Goal: Task Accomplishment & Management: Use online tool/utility

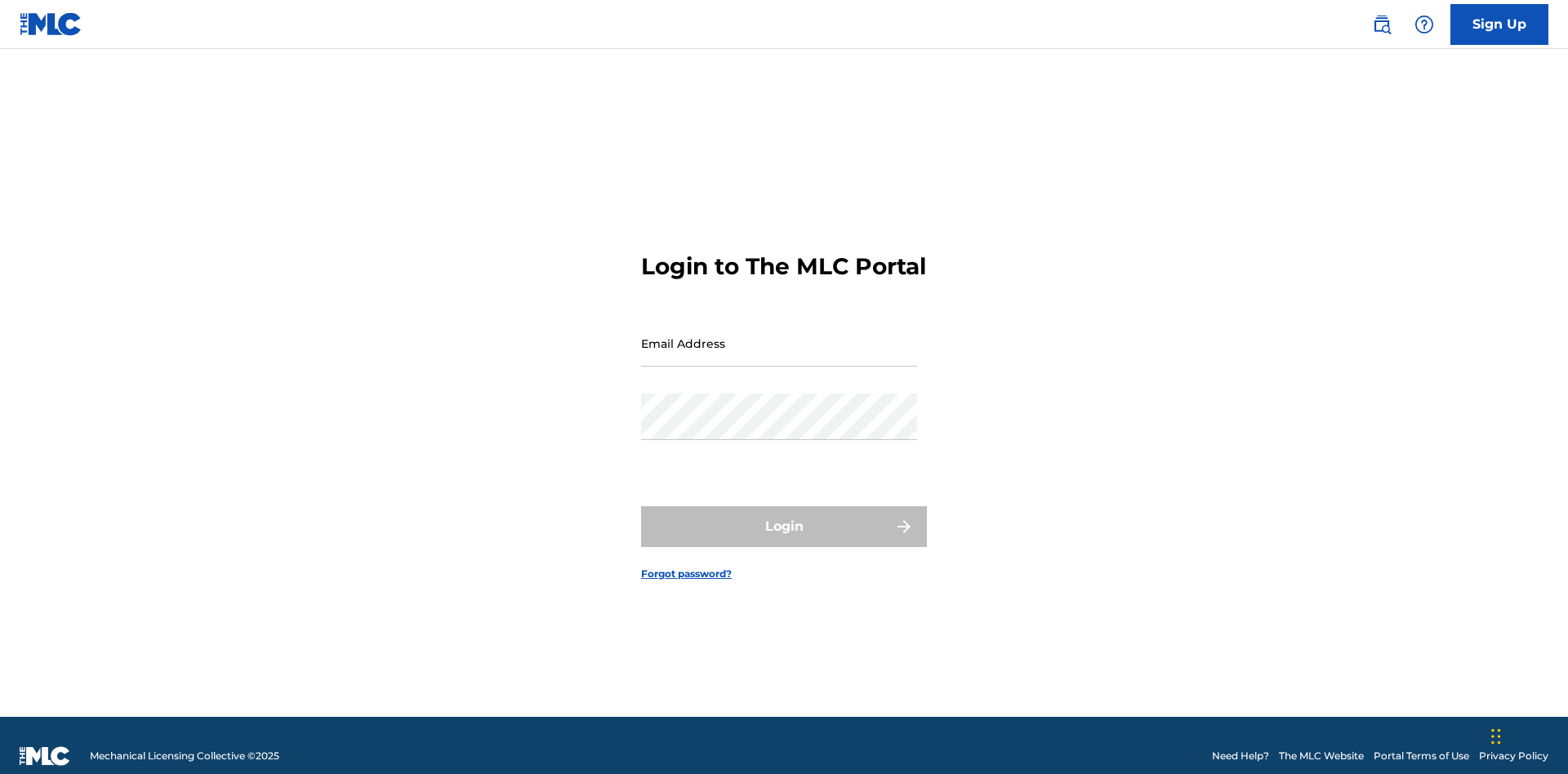
scroll to position [22, 0]
click at [779, 335] on input "Email Address" at bounding box center [778, 342] width 276 height 46
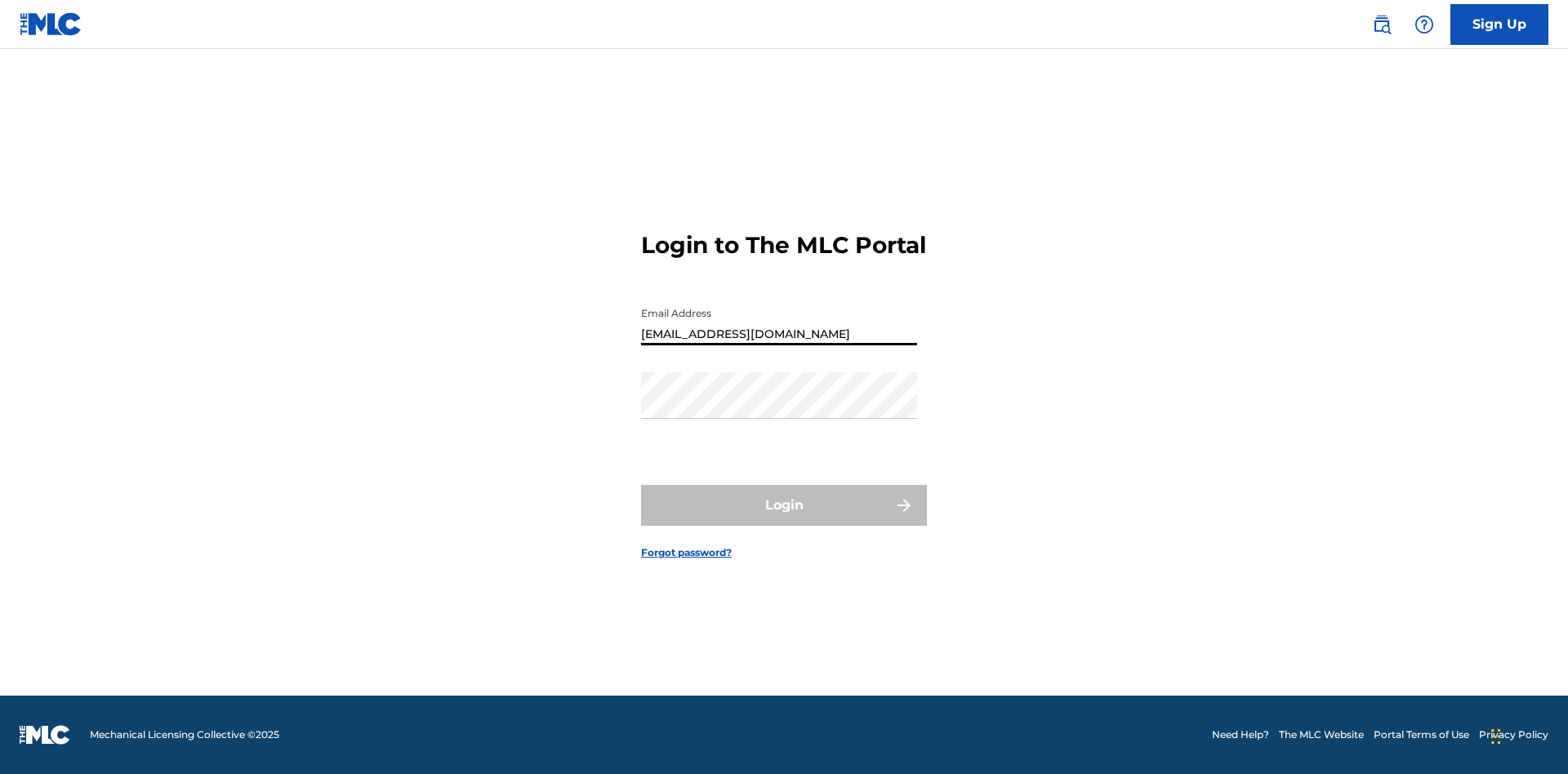
type input "Duke.McTesterson@gmail.com"
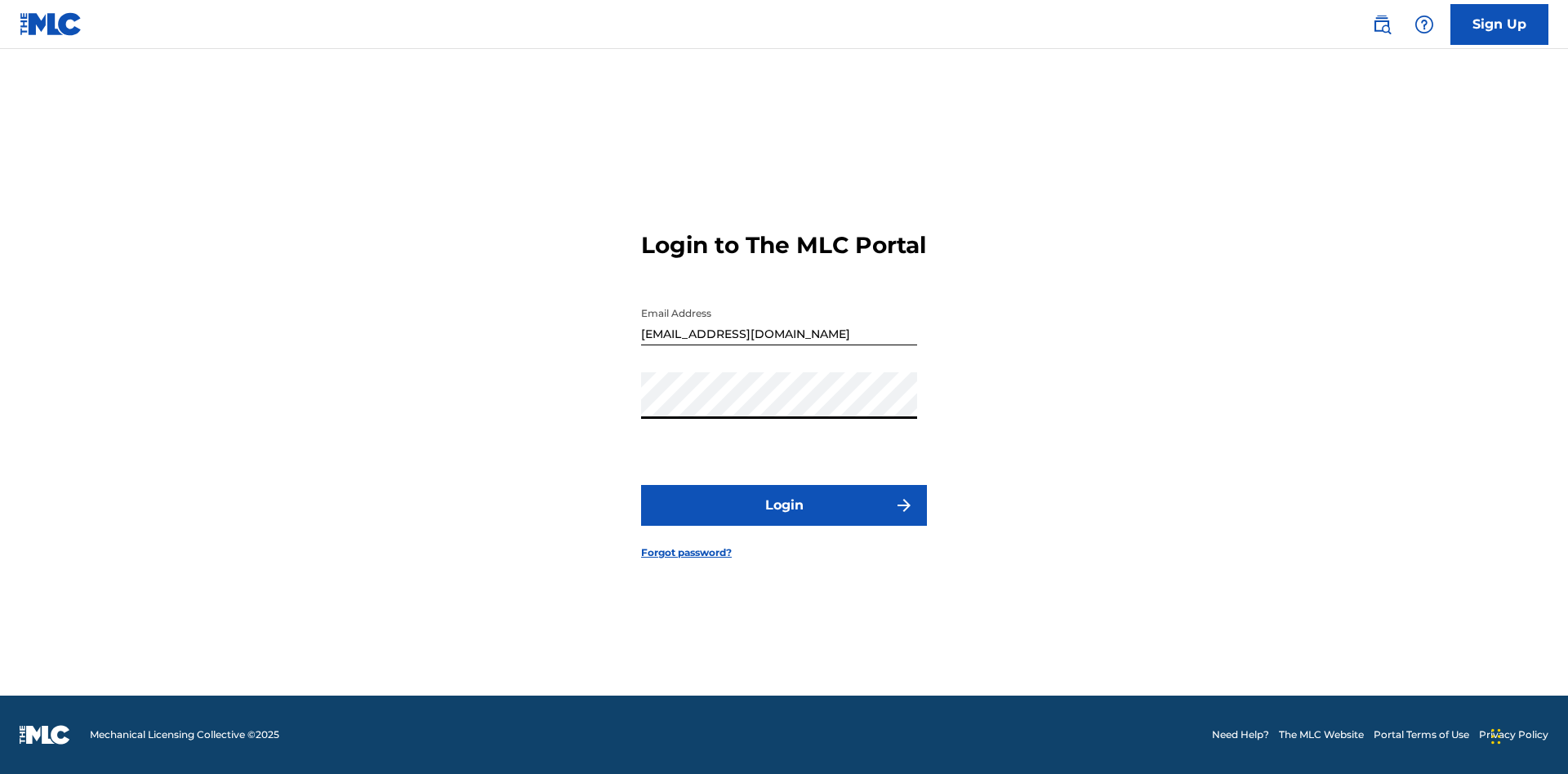
click at [784, 519] on button "Login" at bounding box center [783, 505] width 286 height 41
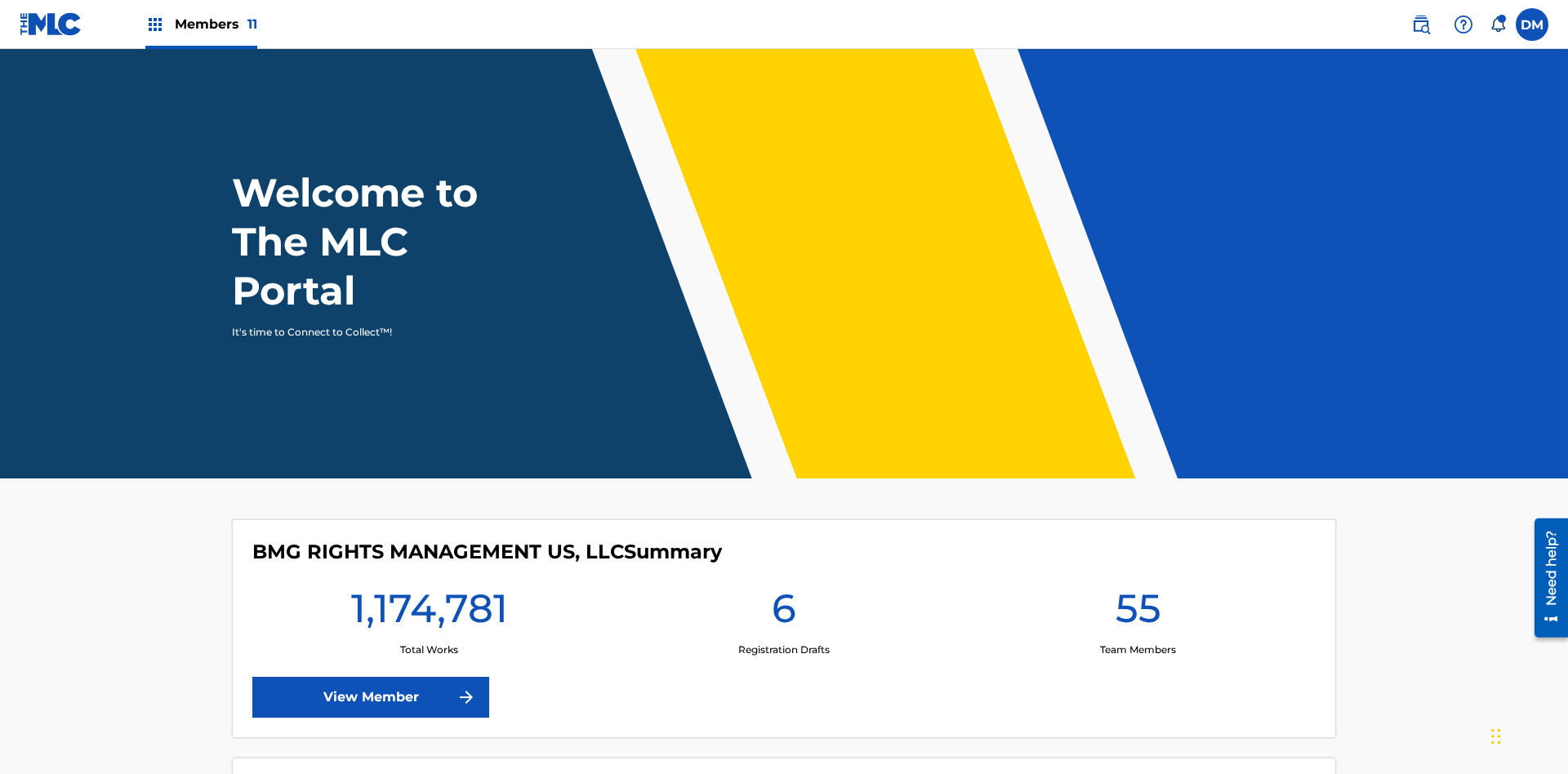
click at [201, 24] on span "Members 11" at bounding box center [216, 24] width 82 height 19
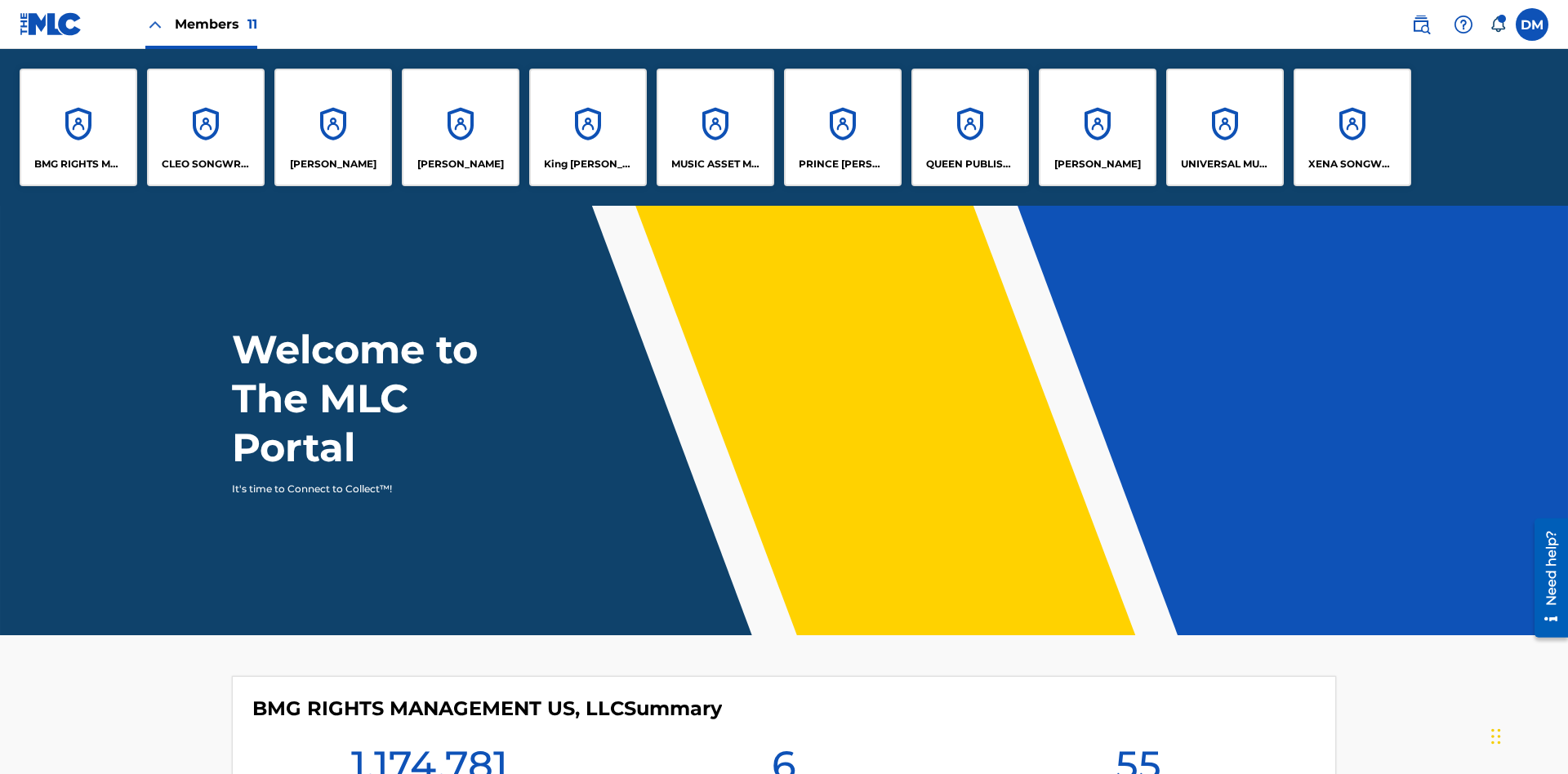
click at [78, 164] on p "BMG RIGHTS MANAGEMENT US, LLC" at bounding box center [78, 164] width 89 height 15
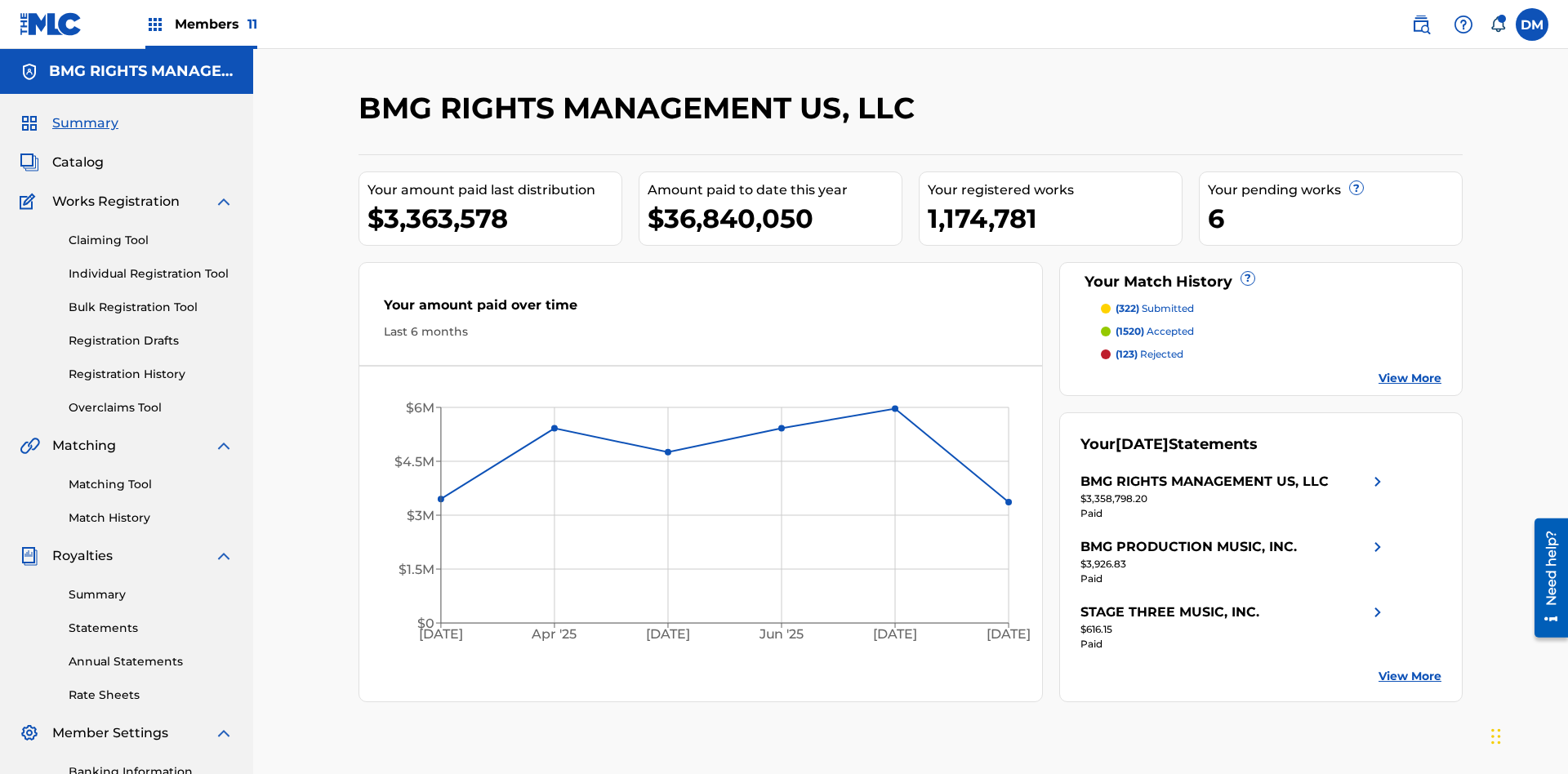
click at [151, 399] on link "Overclaims Tool" at bounding box center [151, 407] width 165 height 17
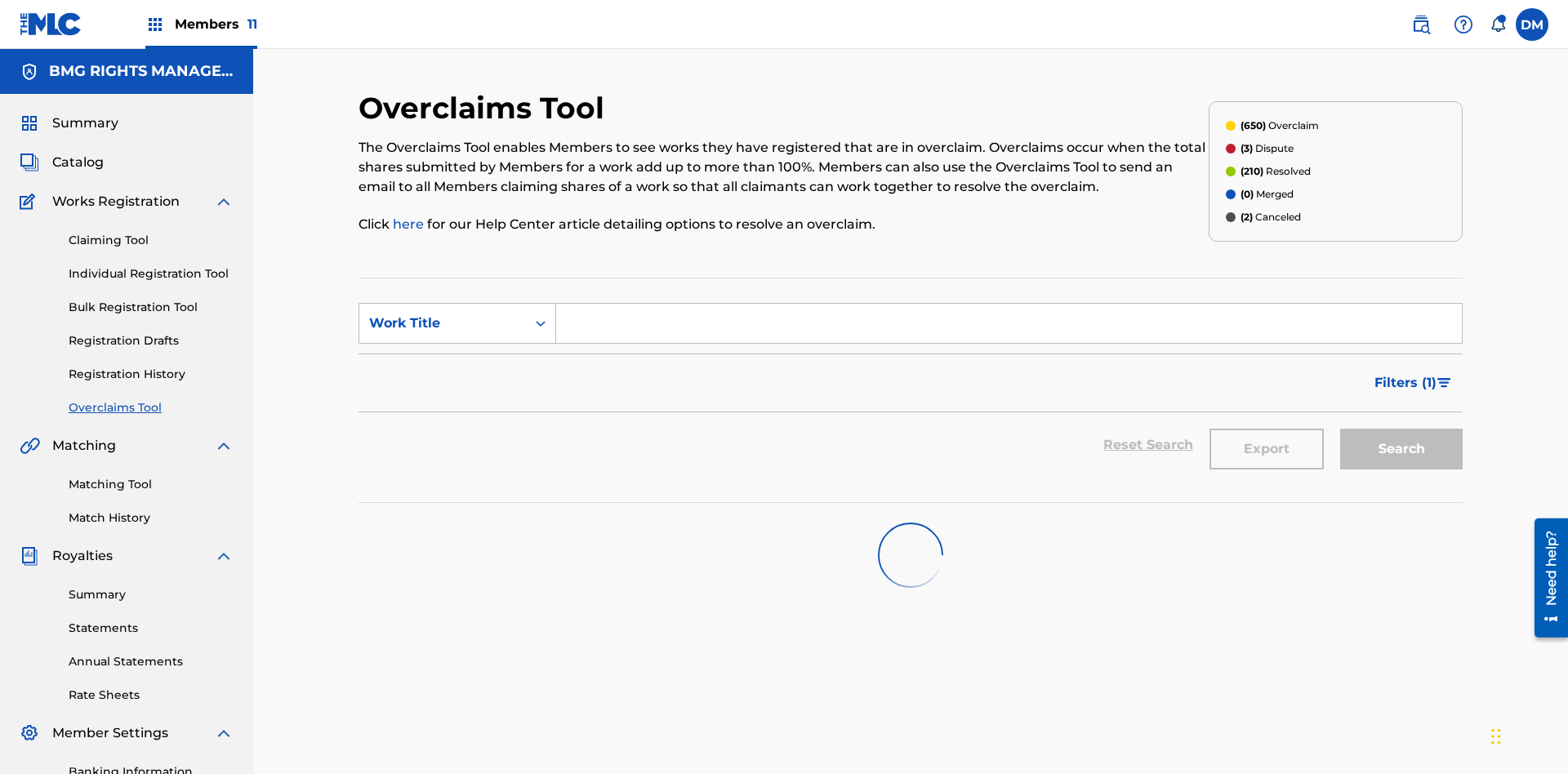
click at [1404, 373] on span "Filters ( 1 )" at bounding box center [1404, 383] width 62 height 20
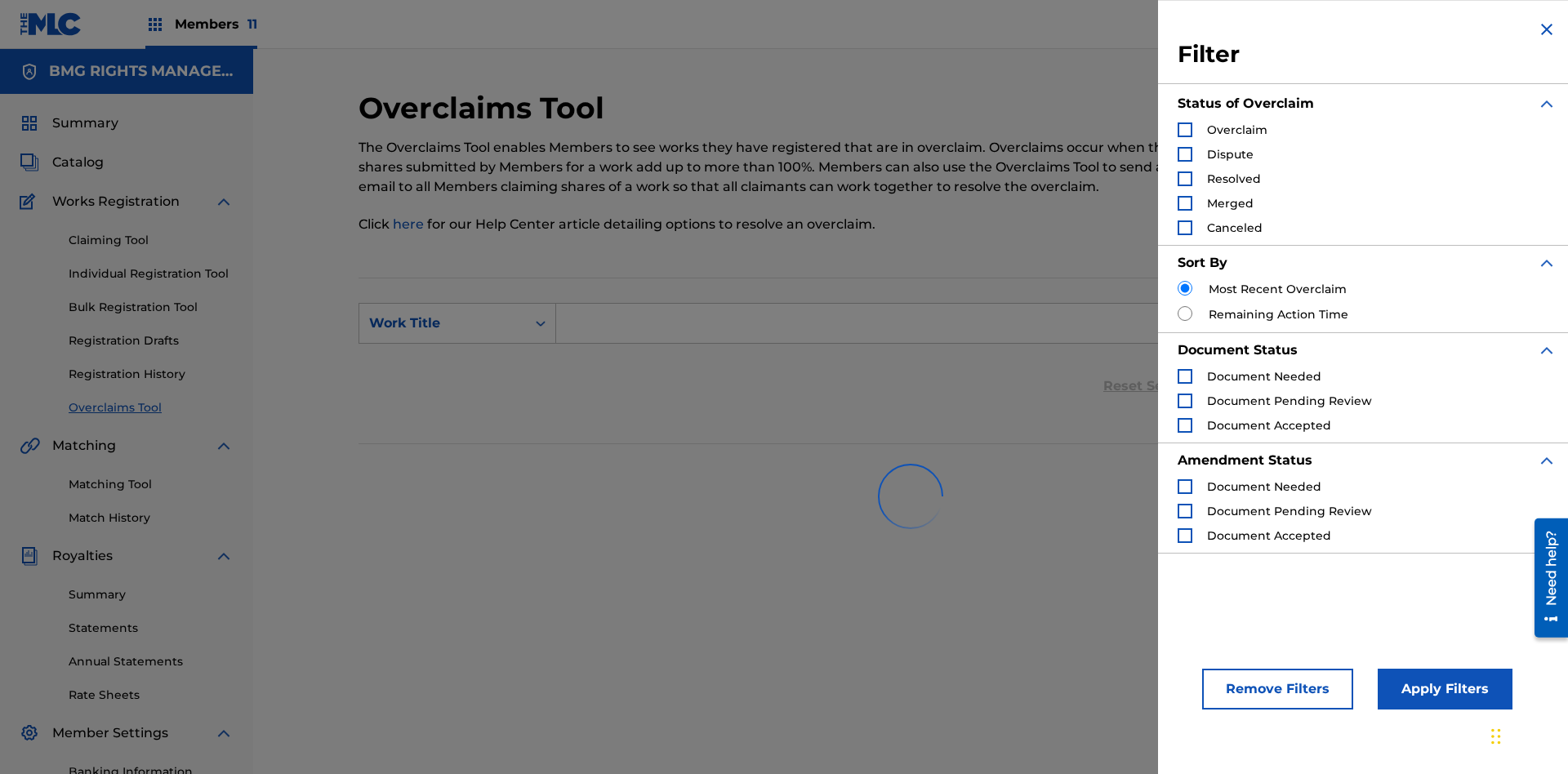
scroll to position [238, 0]
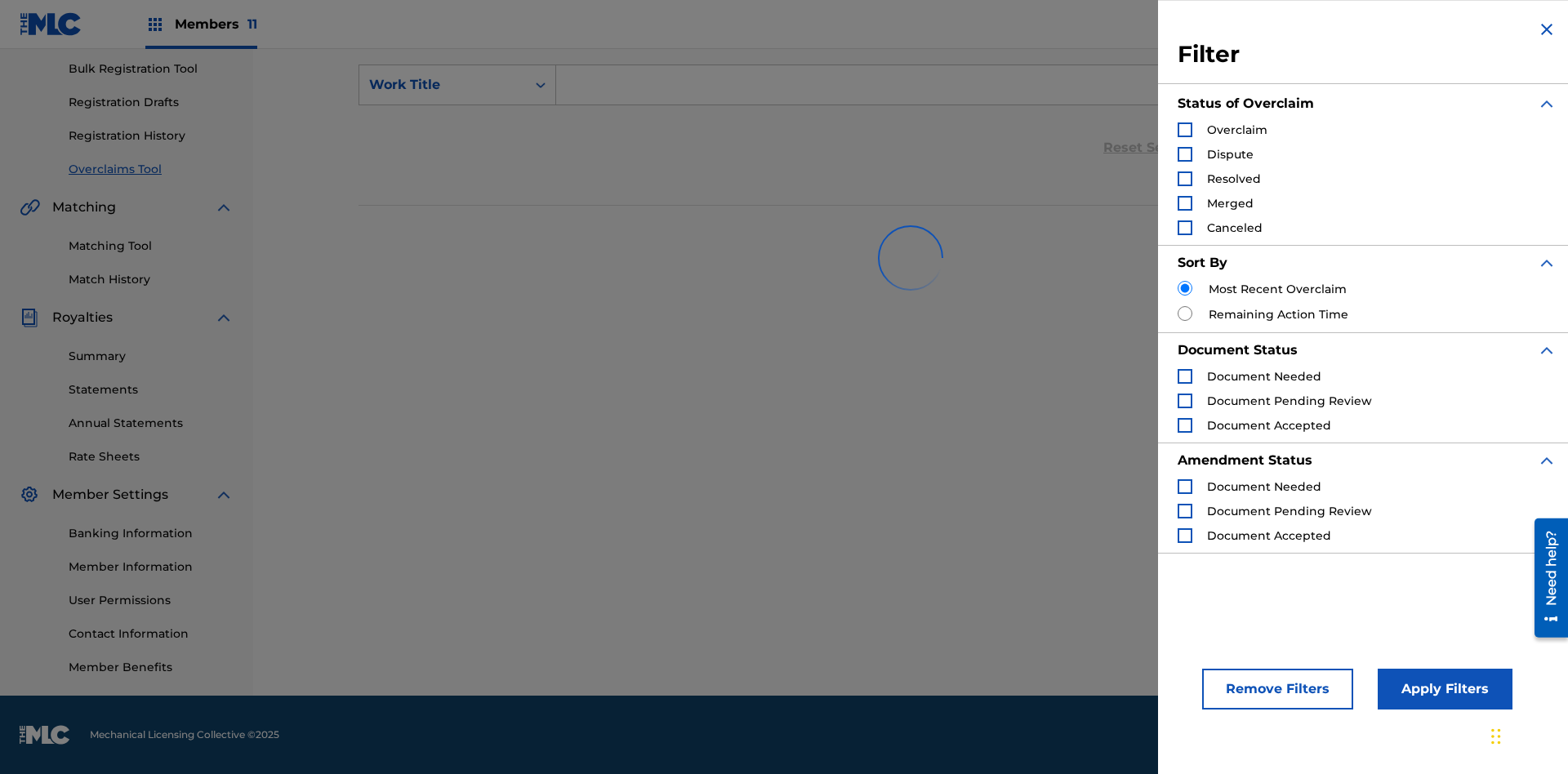
click at [1184, 129] on div "Search Form" at bounding box center [1184, 129] width 15 height 15
click at [1442, 689] on button "Apply Filters" at bounding box center [1444, 690] width 134 height 41
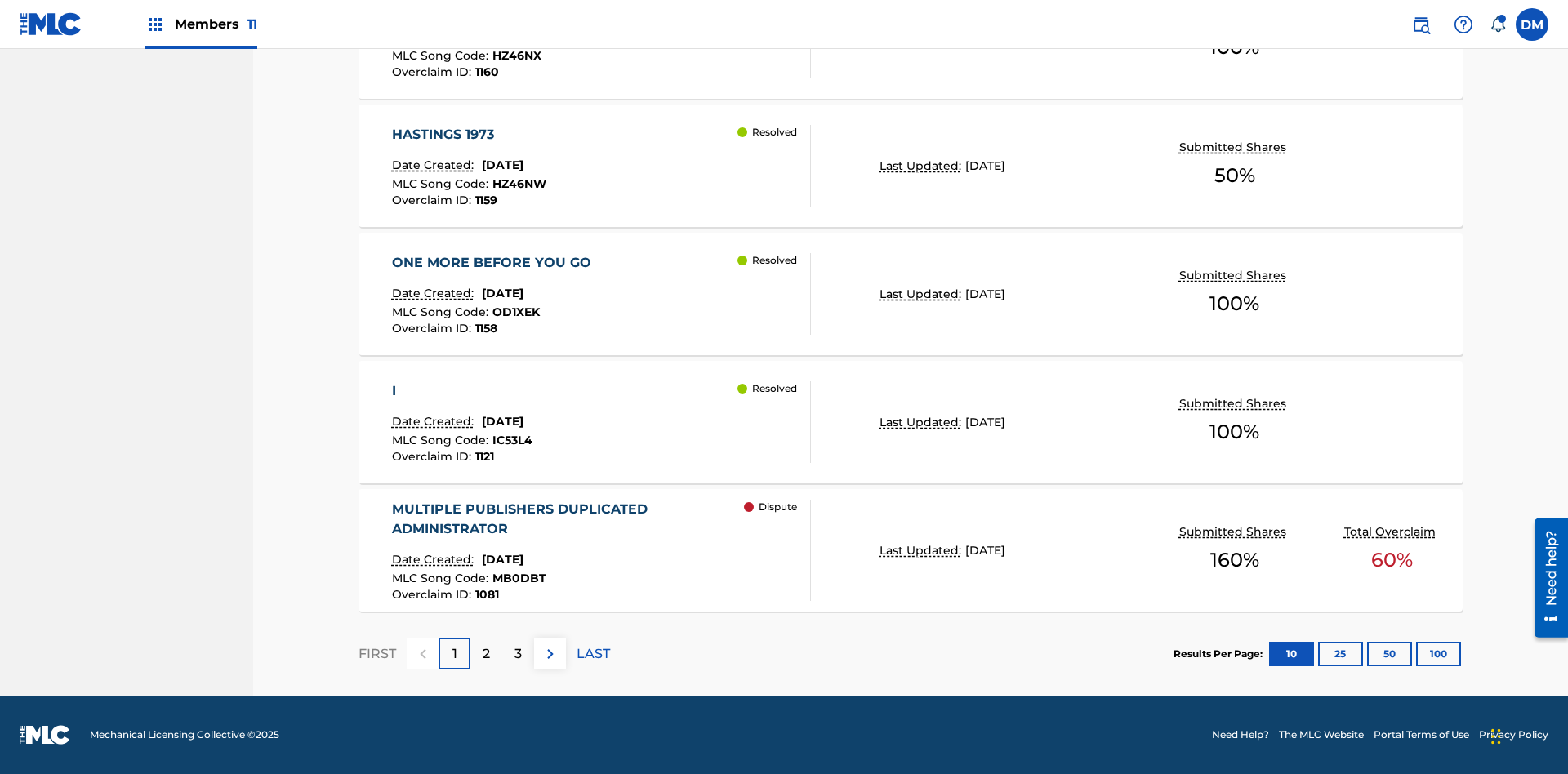
click at [1416, 653] on button "100" at bounding box center [1438, 653] width 45 height 25
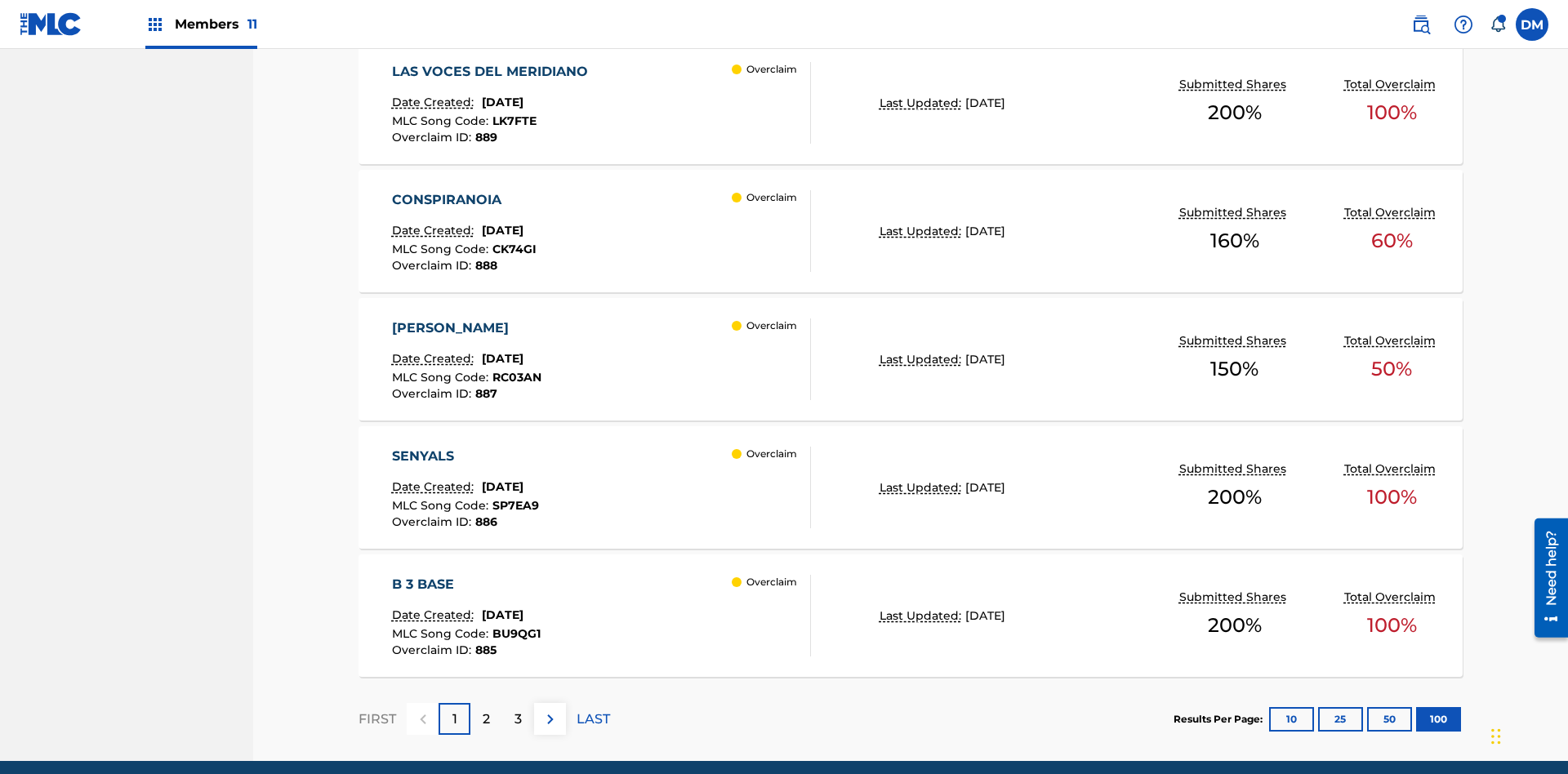
scroll to position [1271, 0]
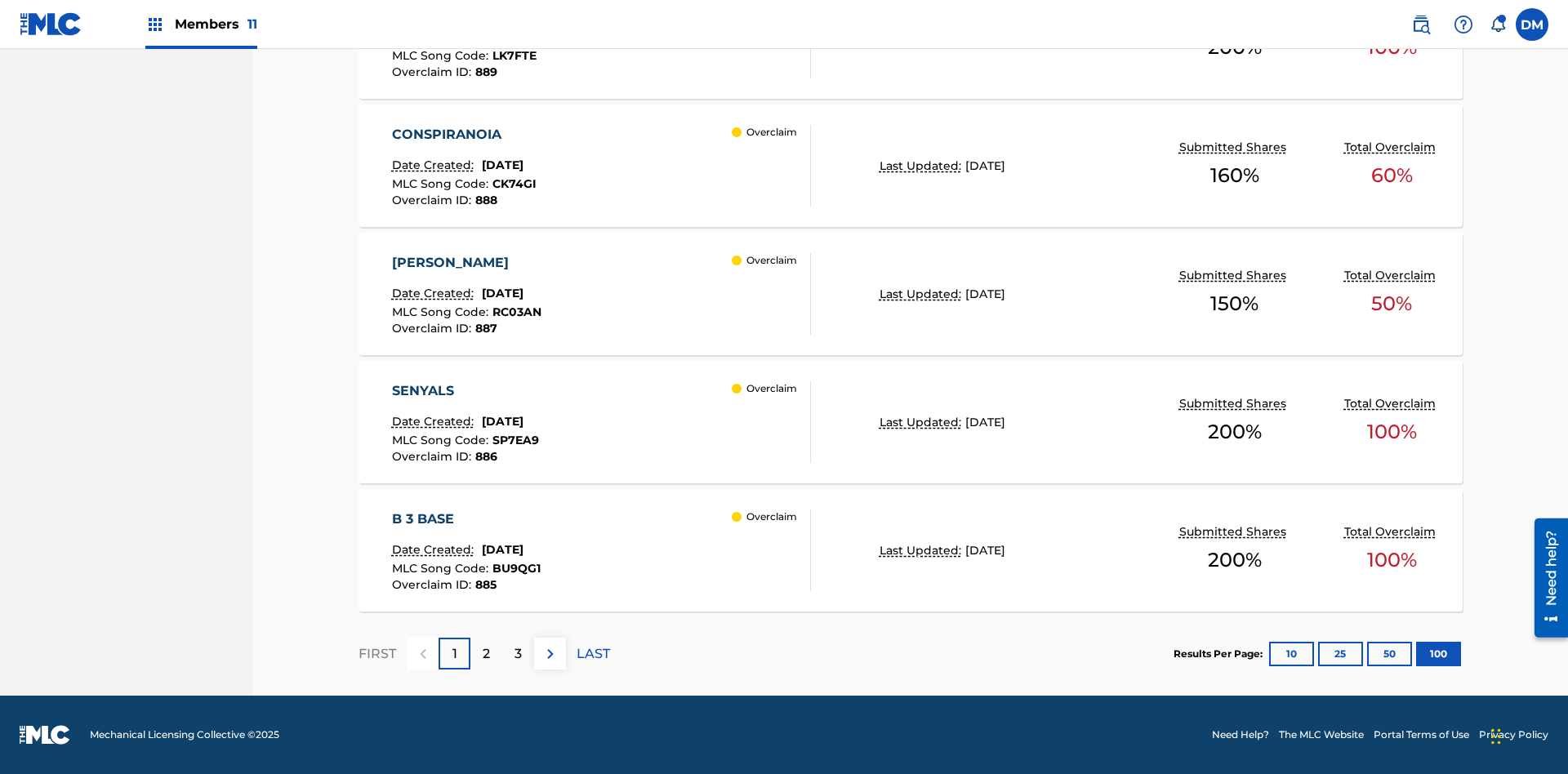
click at [911, 422] on p "Last Updated:" at bounding box center [921, 422] width 85 height 17
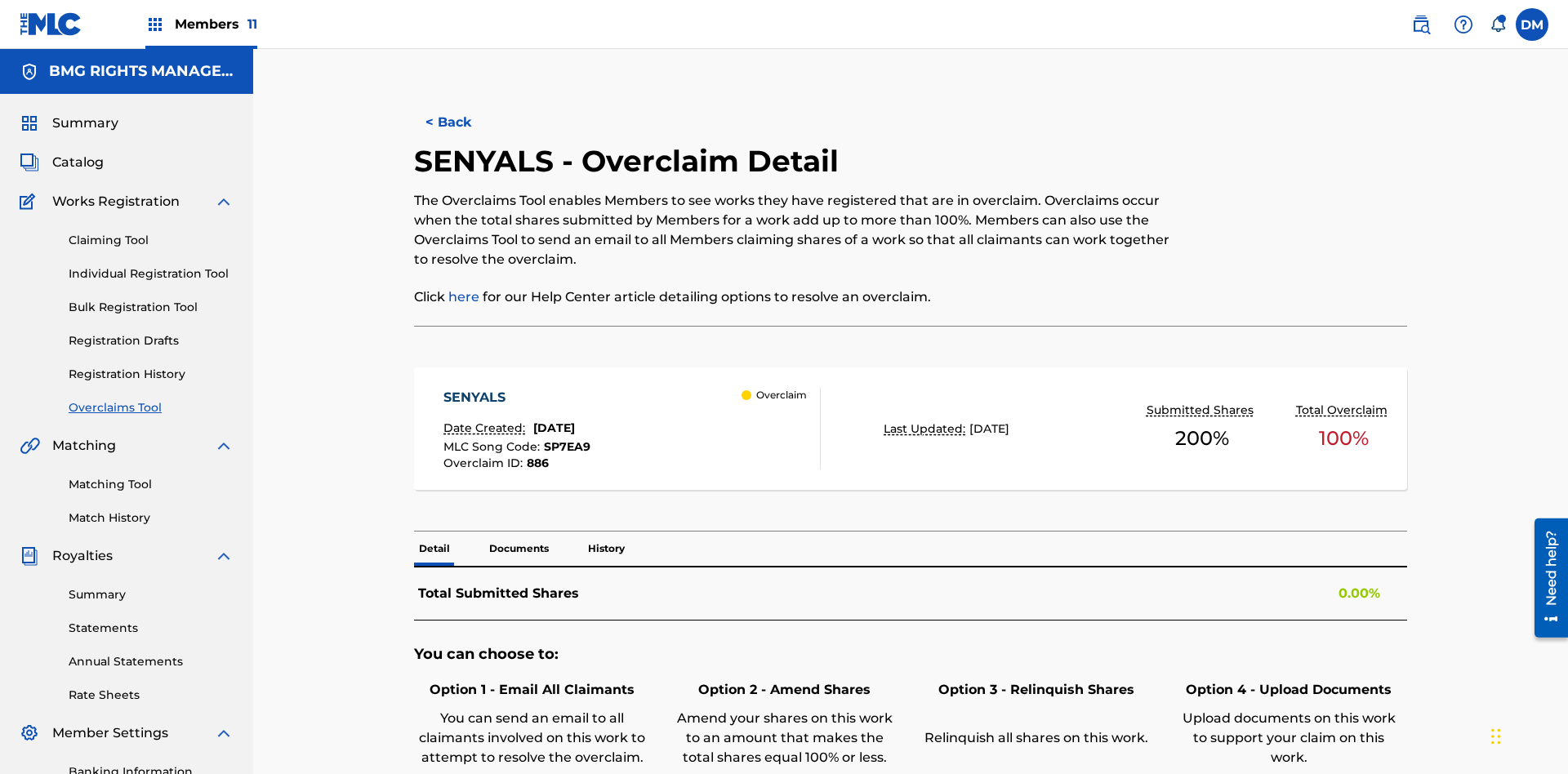
scroll to position [258, 0]
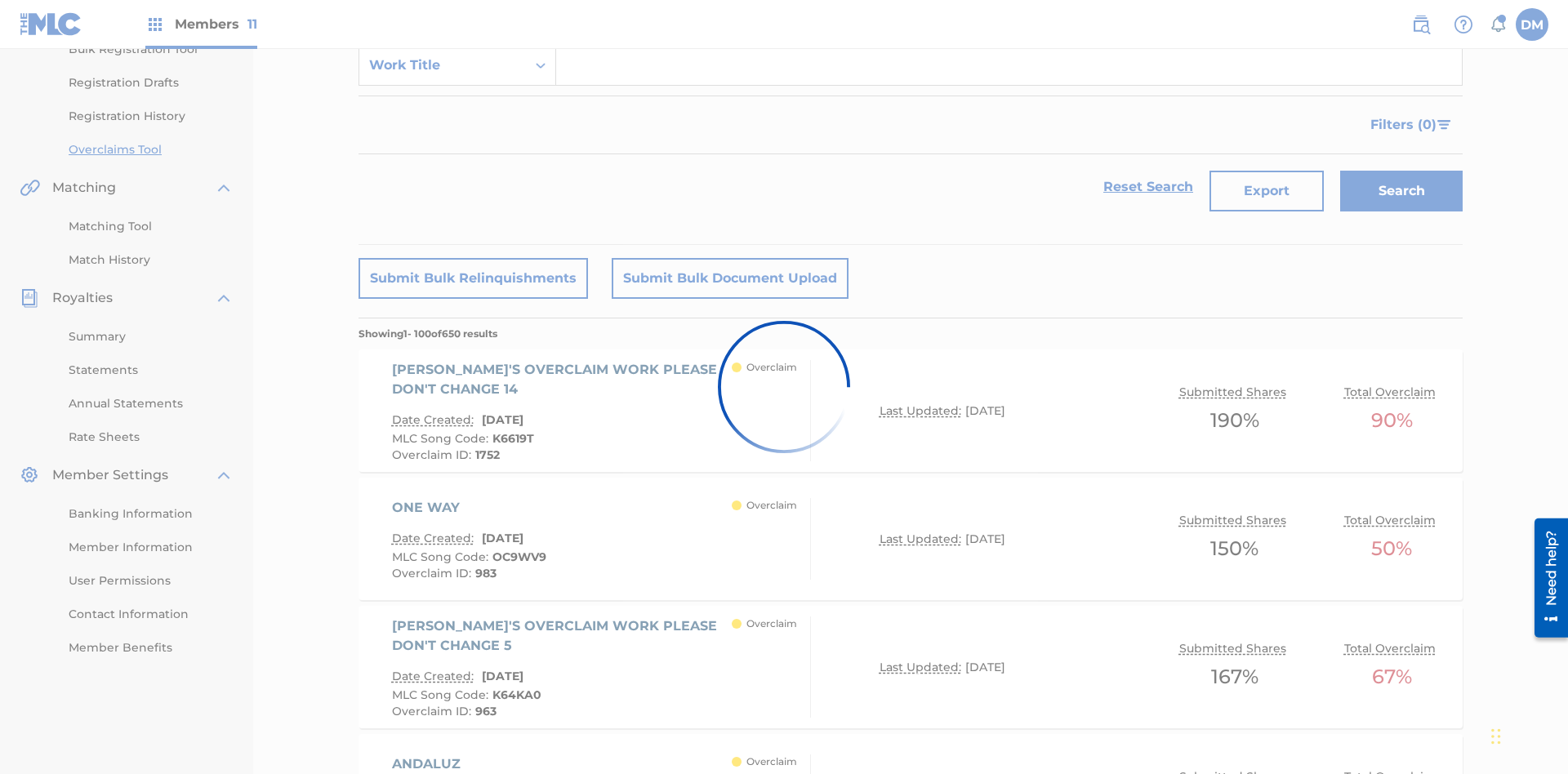
scroll to position [1229, 0]
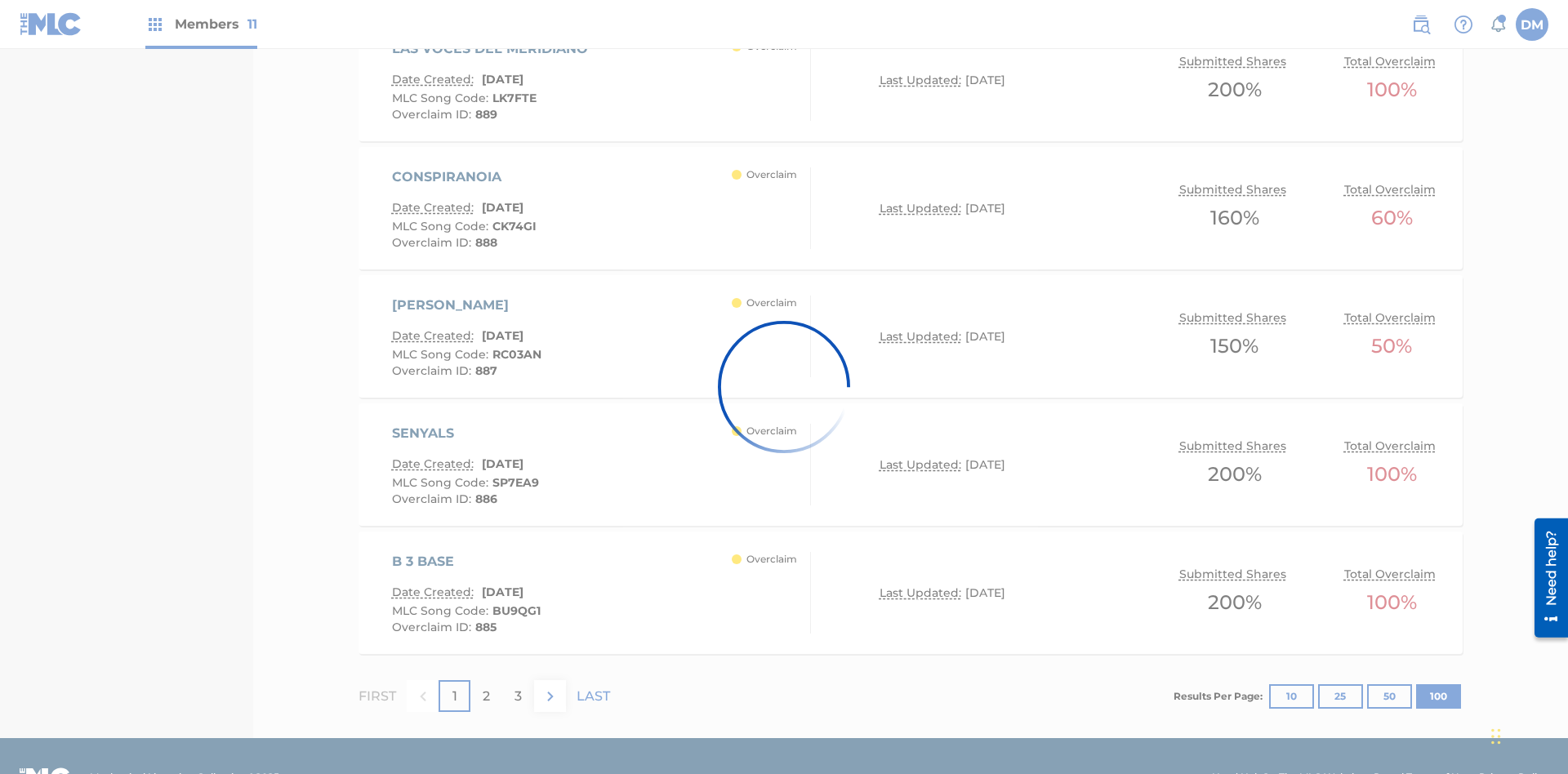
click at [911, 329] on p "Last Updated:" at bounding box center [921, 336] width 85 height 17
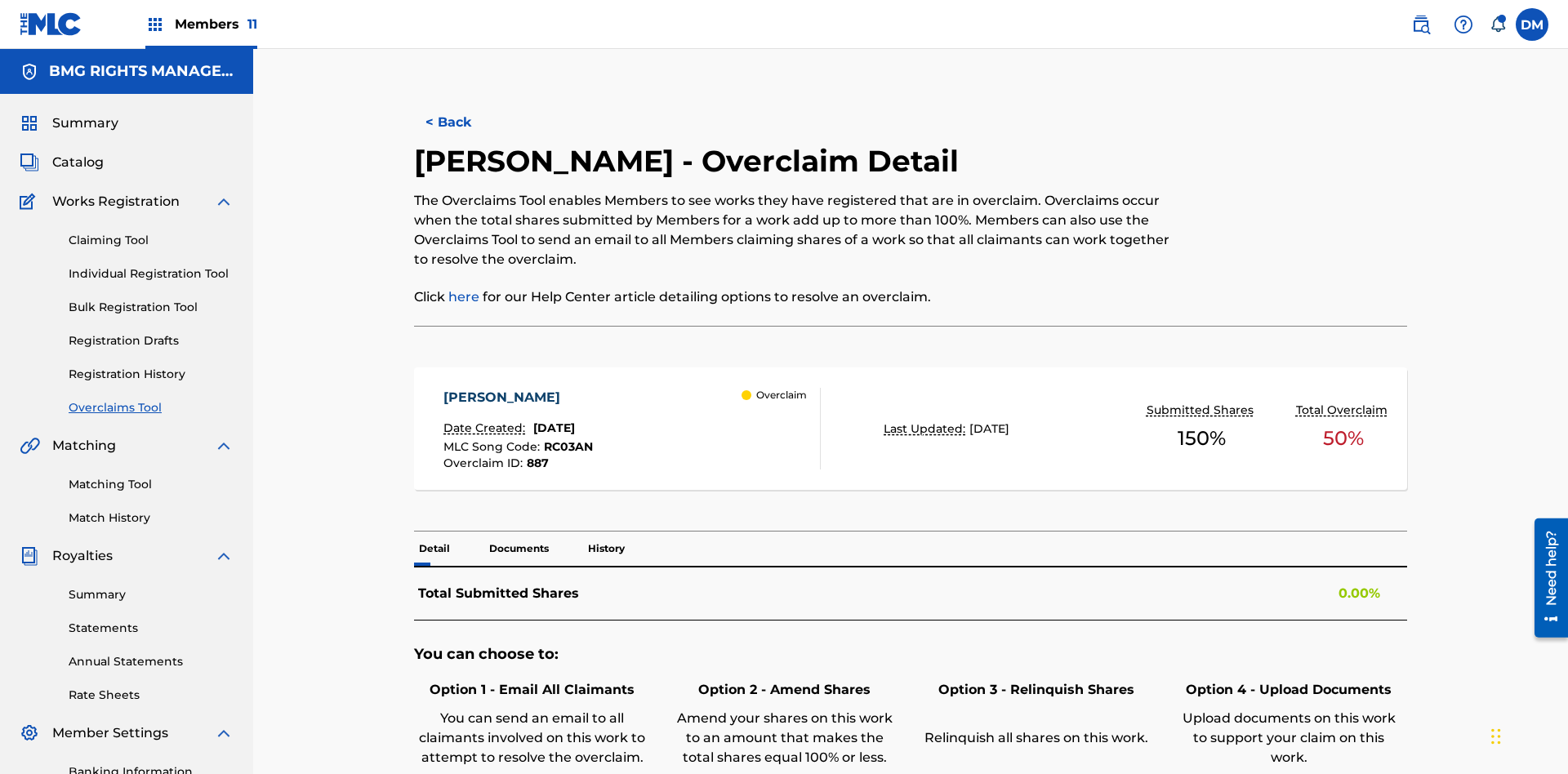
scroll to position [258, 0]
